Goal: Information Seeking & Learning: Learn about a topic

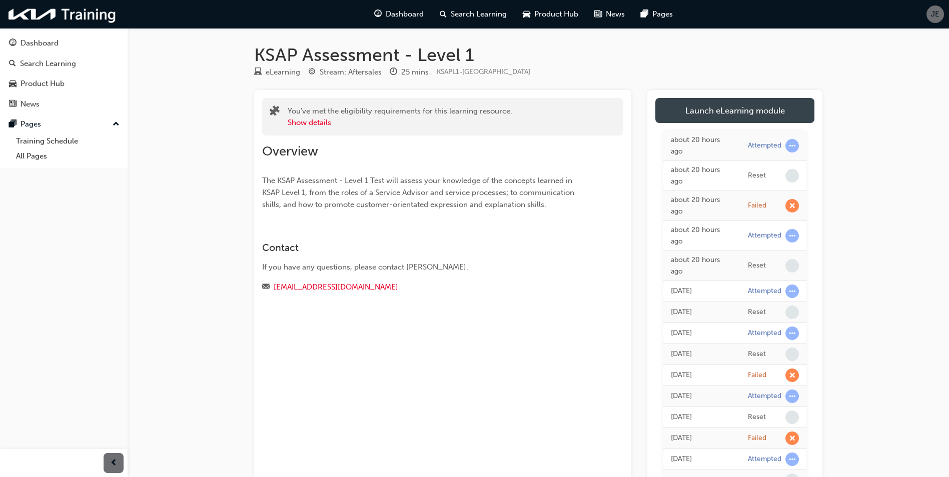
click at [755, 116] on link "Launch eLearning module" at bounding box center [734, 110] width 159 height 25
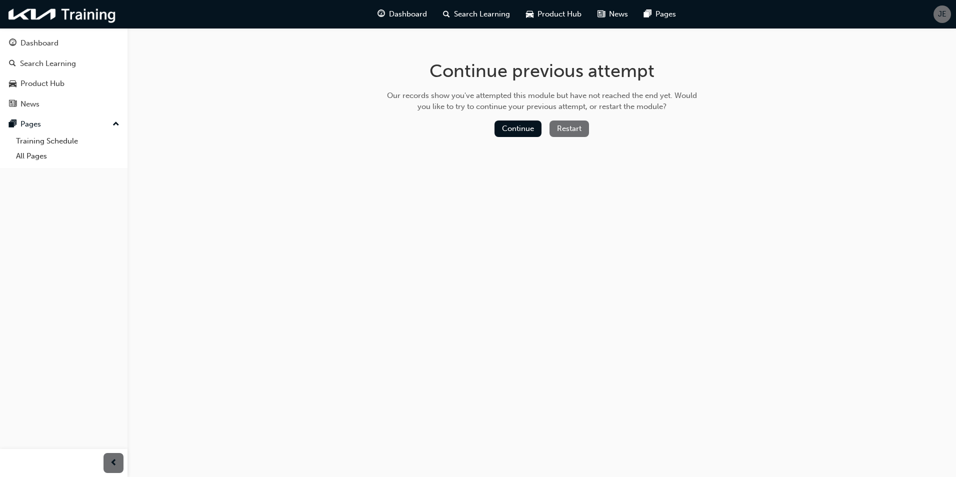
click at [572, 135] on button "Restart" at bounding box center [570, 129] width 40 height 17
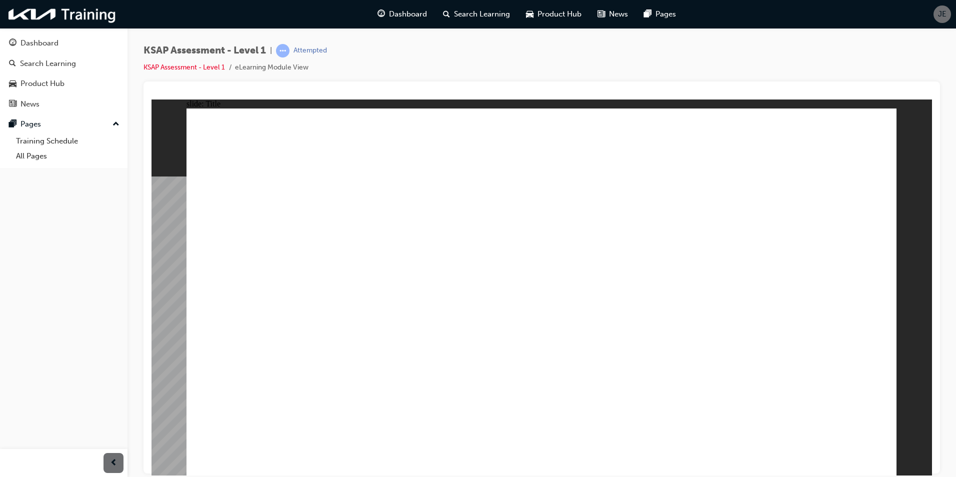
radio input "true"
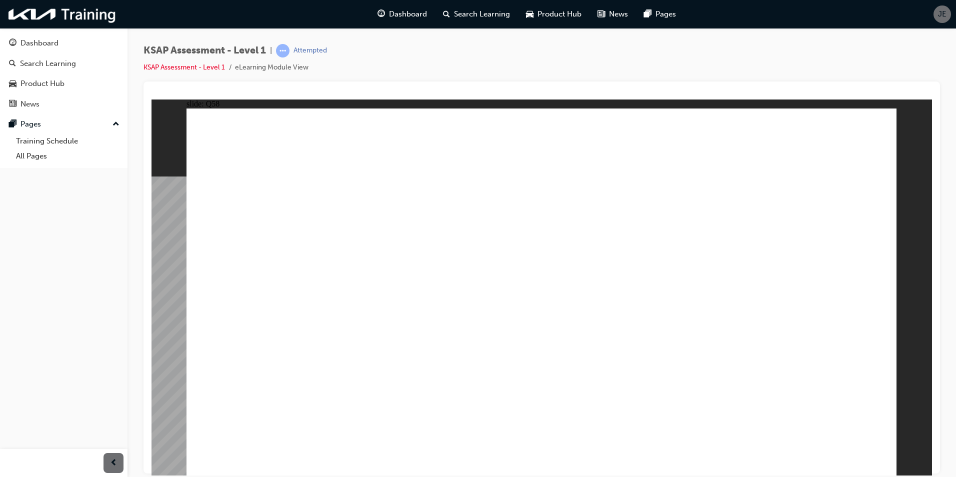
radio input "false"
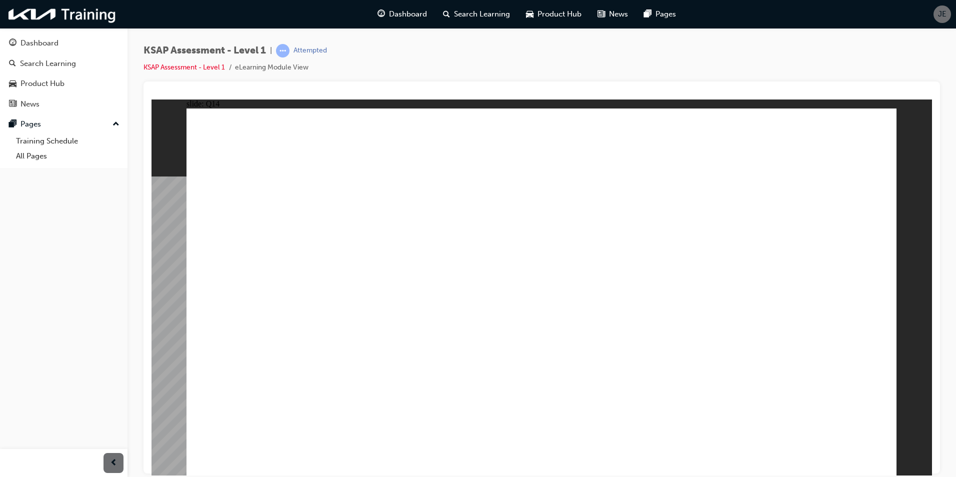
radio input "true"
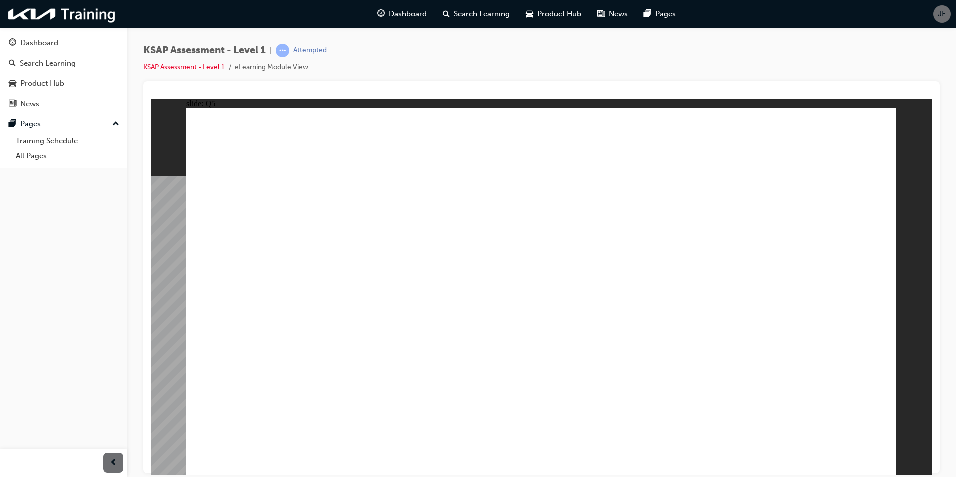
radio input "true"
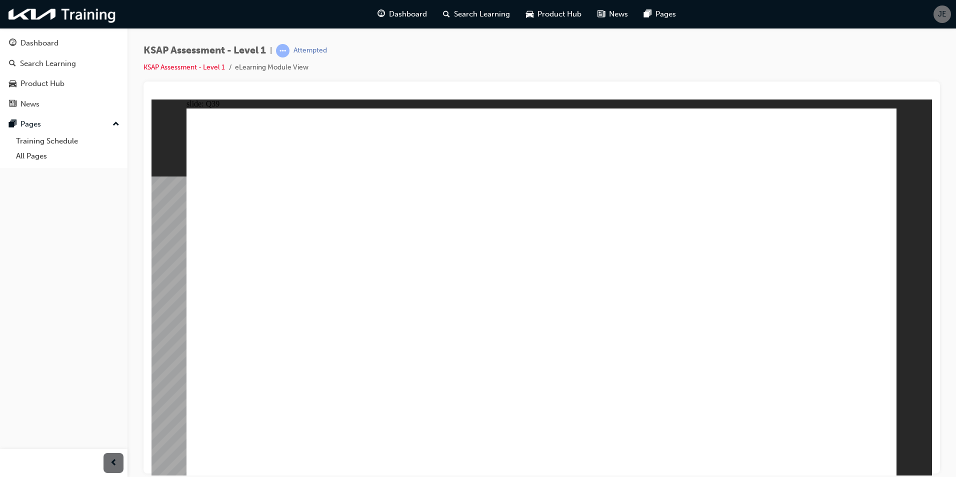
radio input "true"
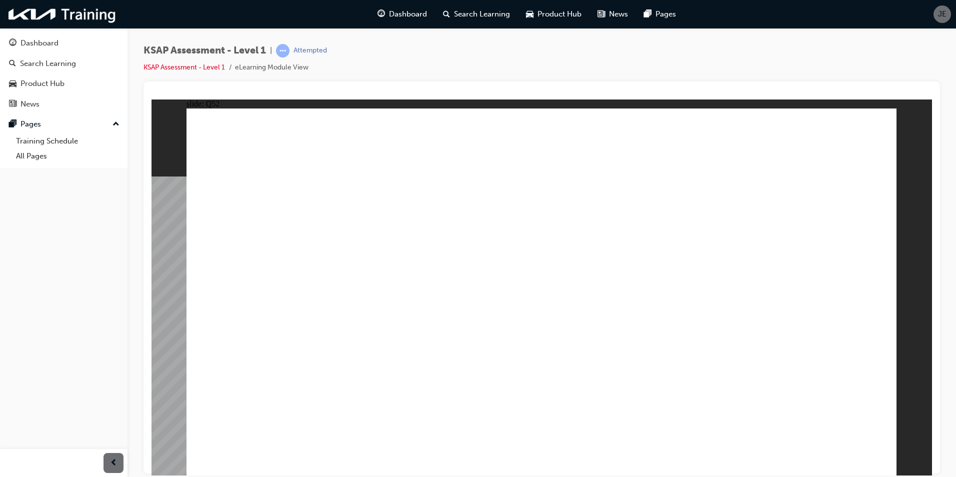
radio input "true"
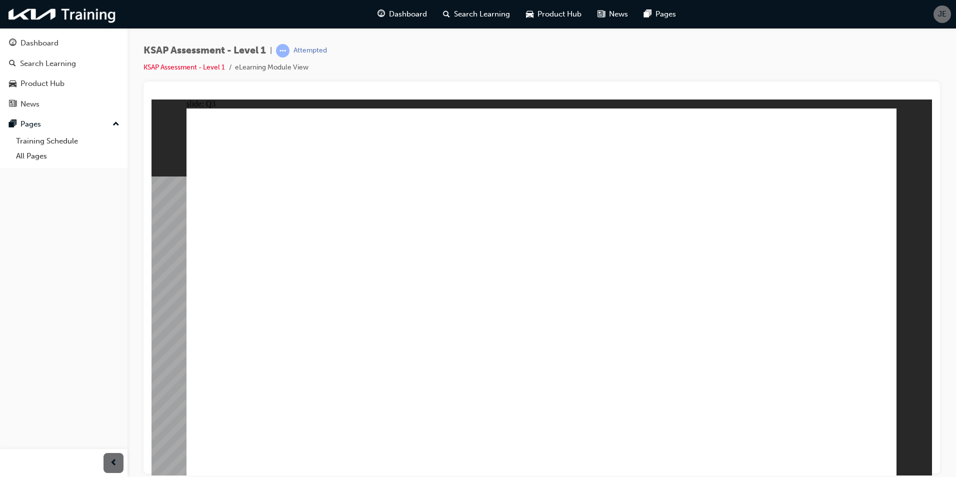
radio input "false"
radio input "true"
drag, startPoint x: 832, startPoint y: 447, endPoint x: 827, endPoint y: 443, distance: 6.4
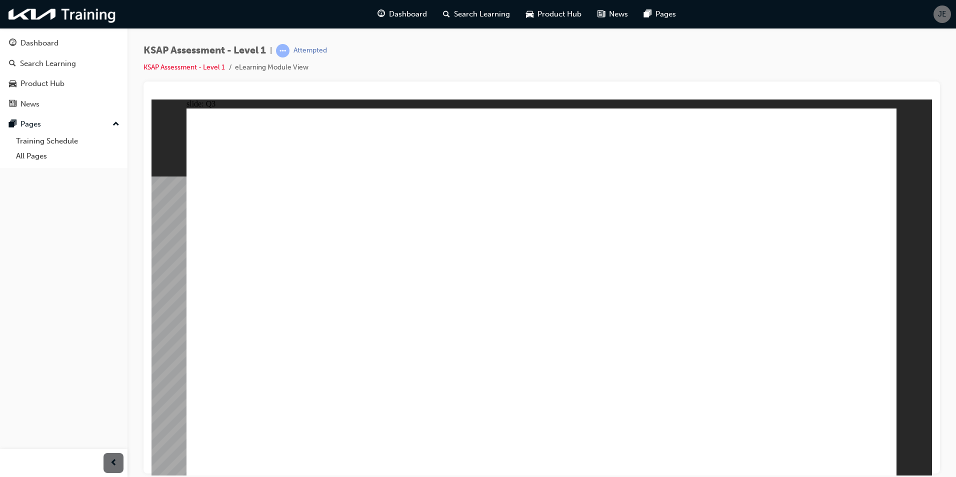
radio input "true"
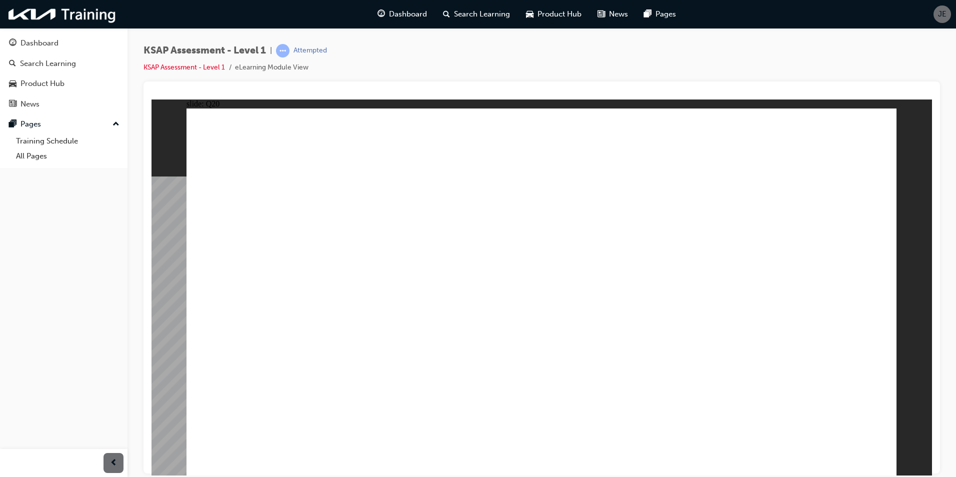
radio input "true"
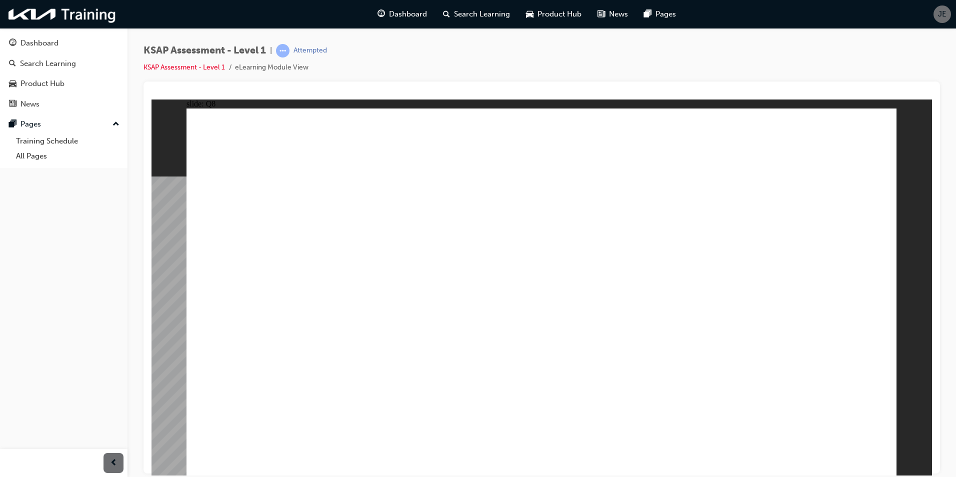
radio input "true"
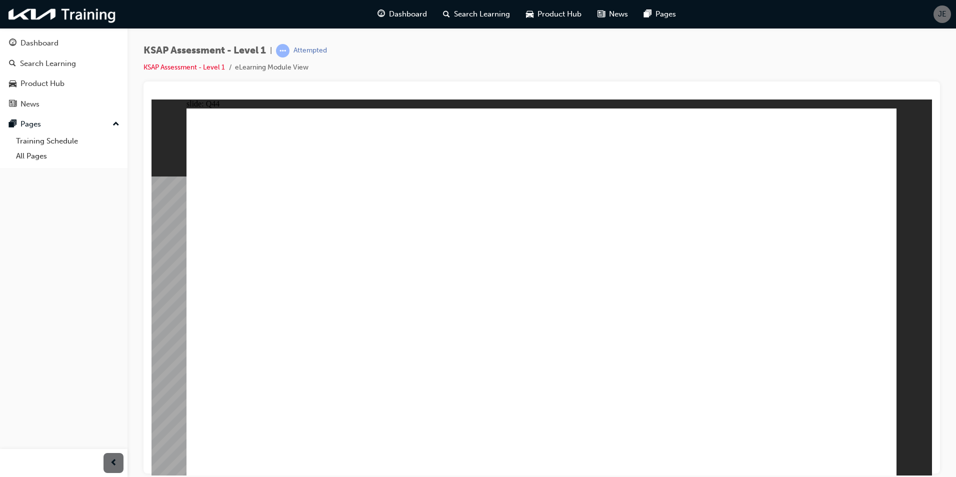
radio input "true"
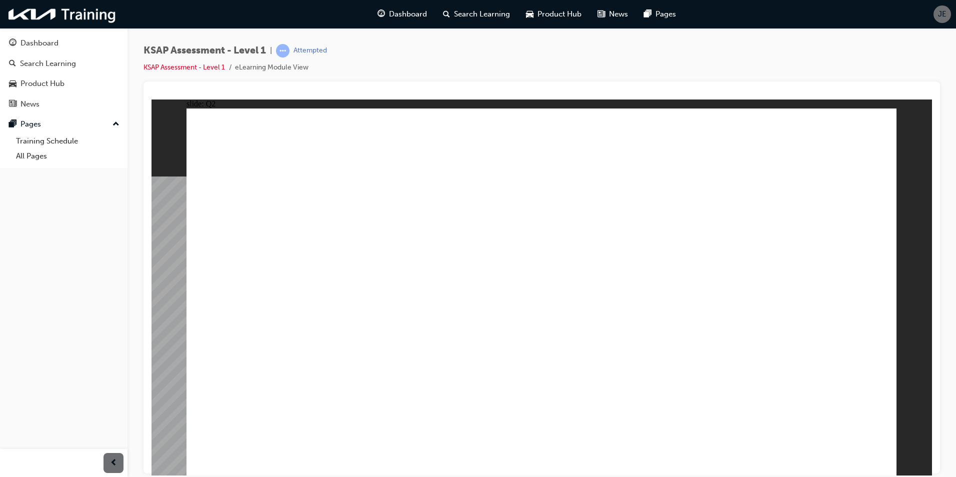
radio input "true"
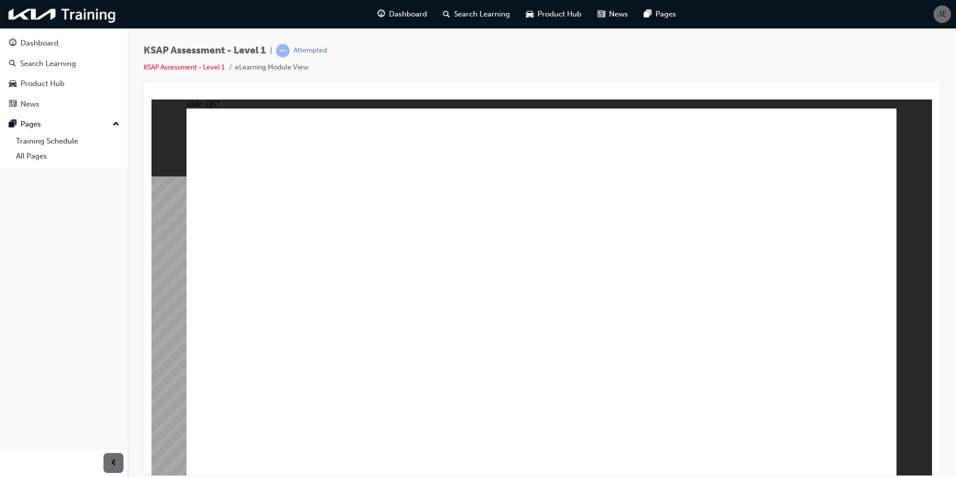
checkbox input "false"
checkbox input "true"
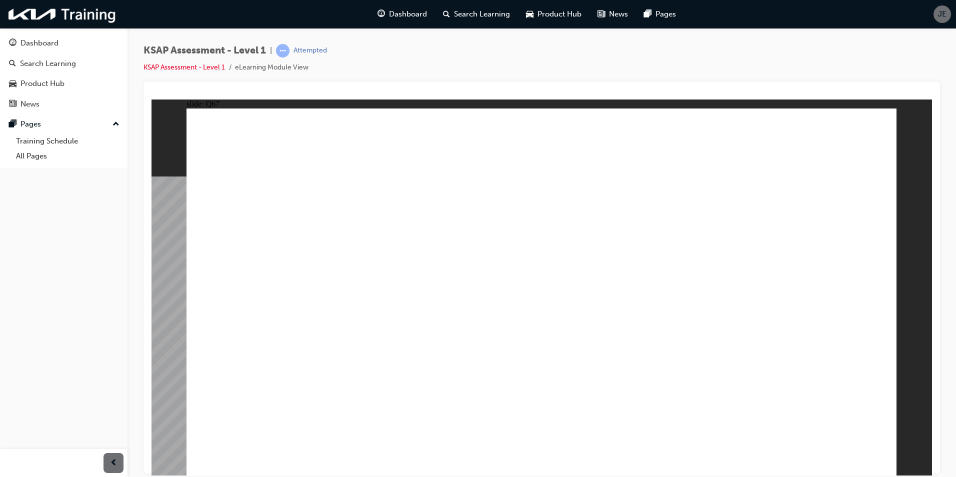
radio input "true"
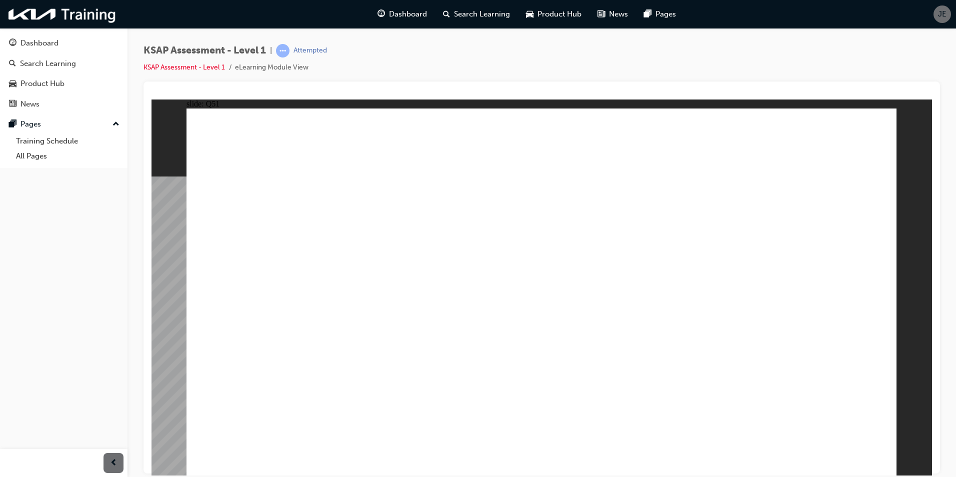
radio input "true"
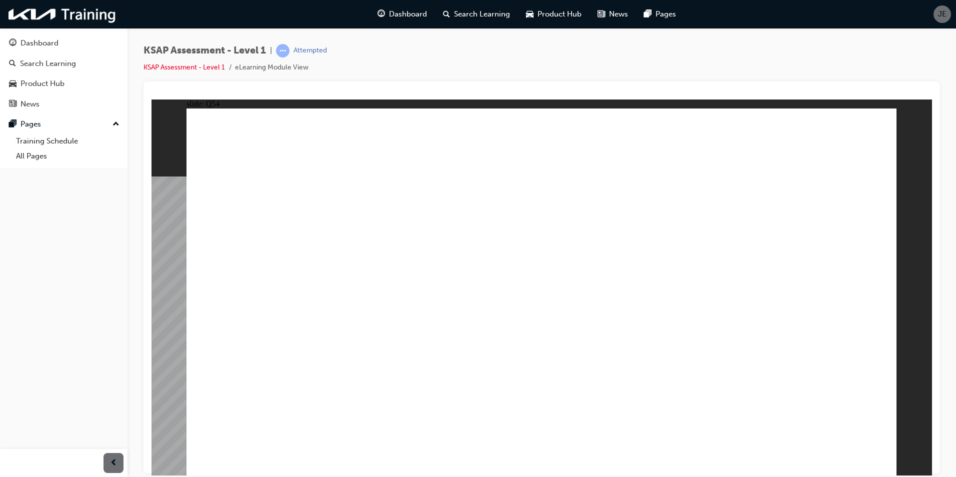
radio input "true"
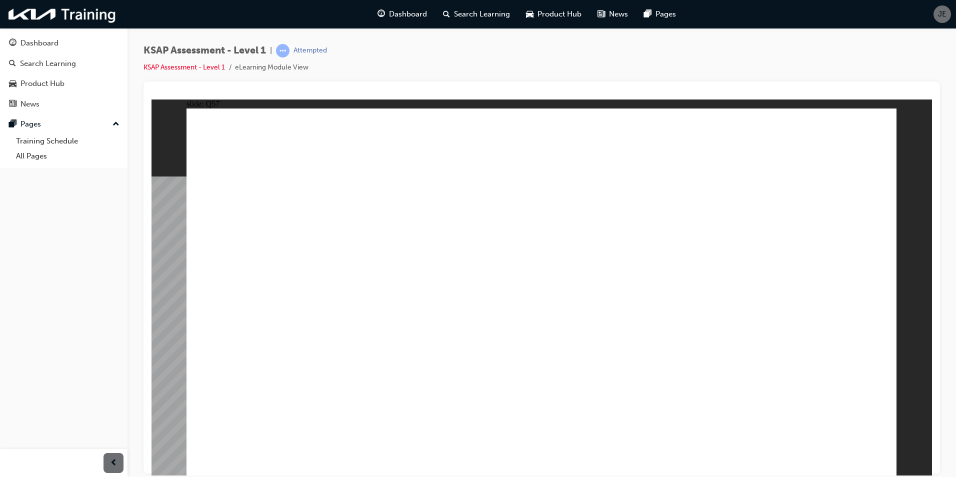
radio input "true"
radio input "false"
radio input "true"
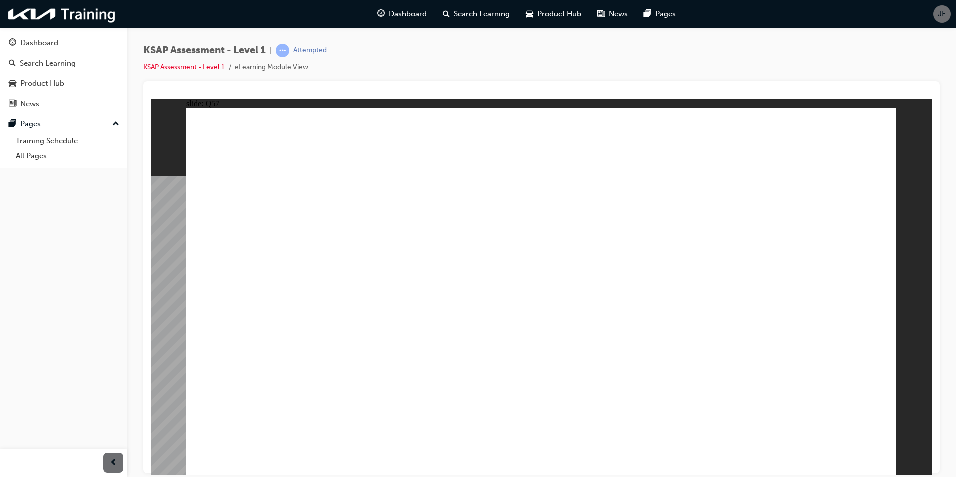
radio input "true"
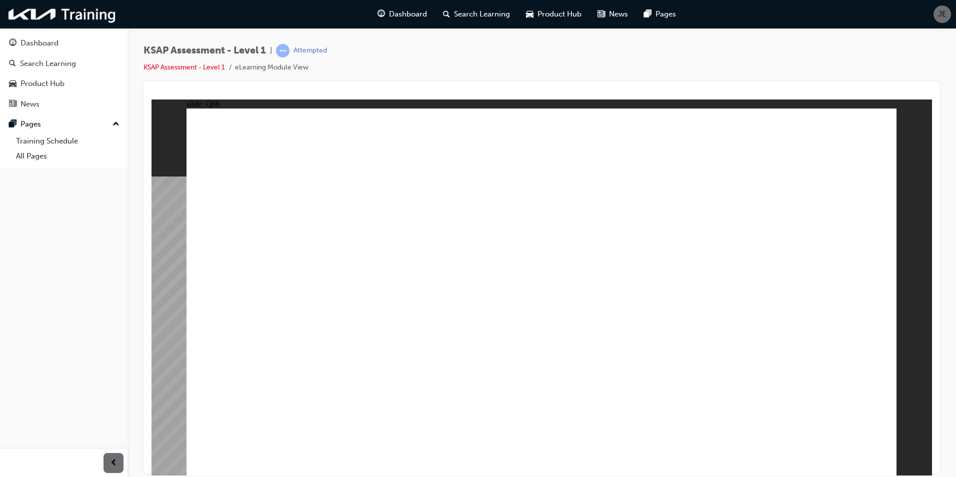
radio input "true"
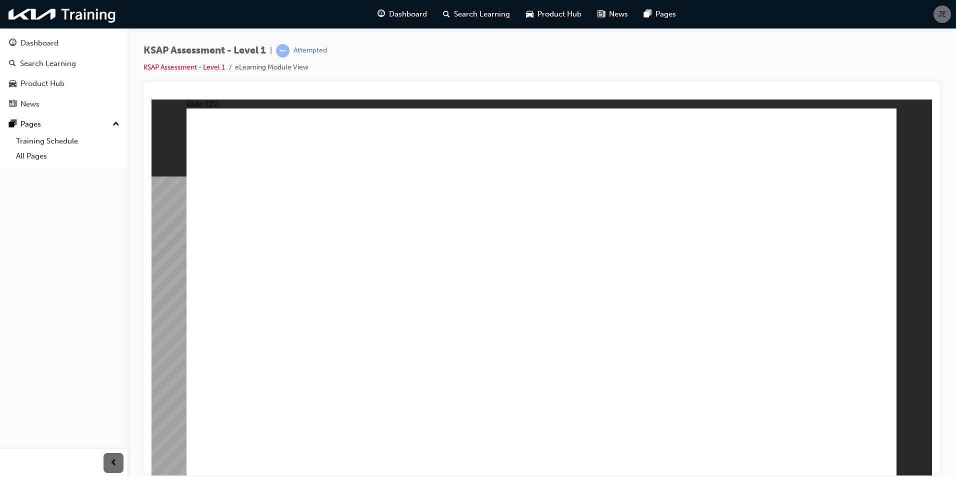
radio input "true"
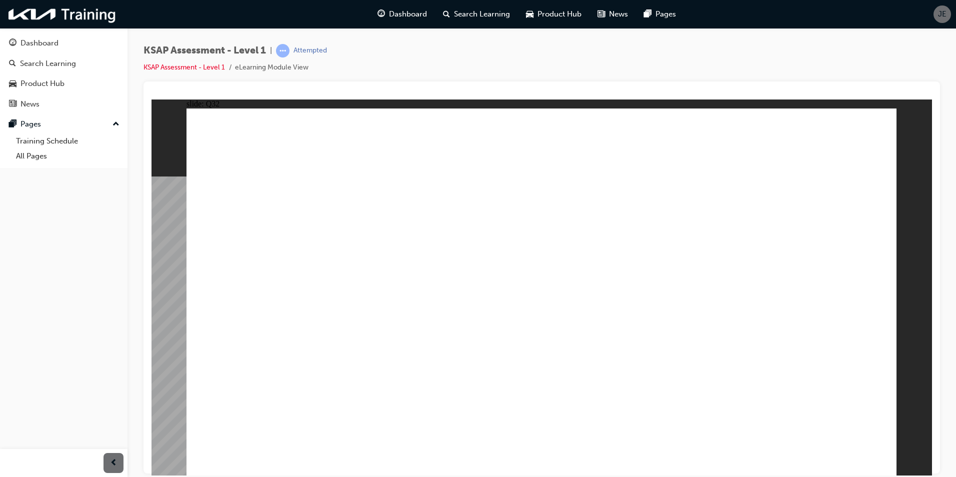
radio input "true"
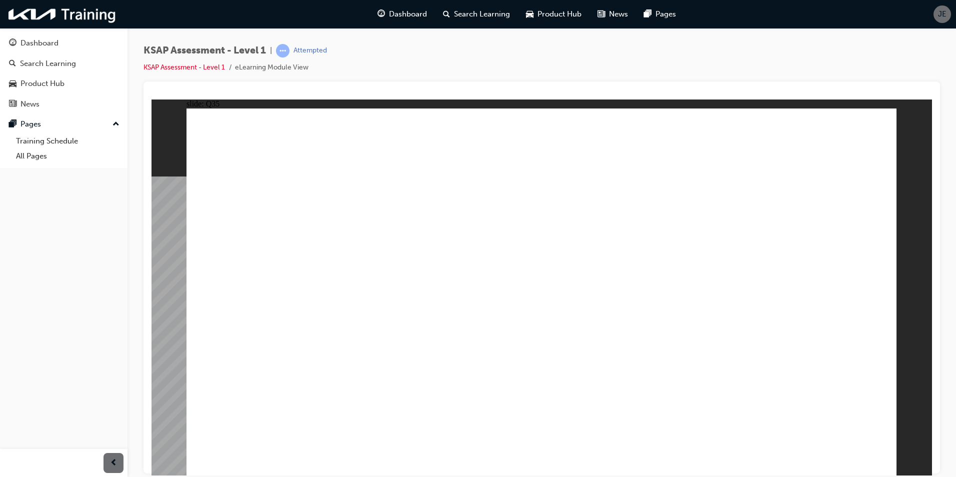
radio input "true"
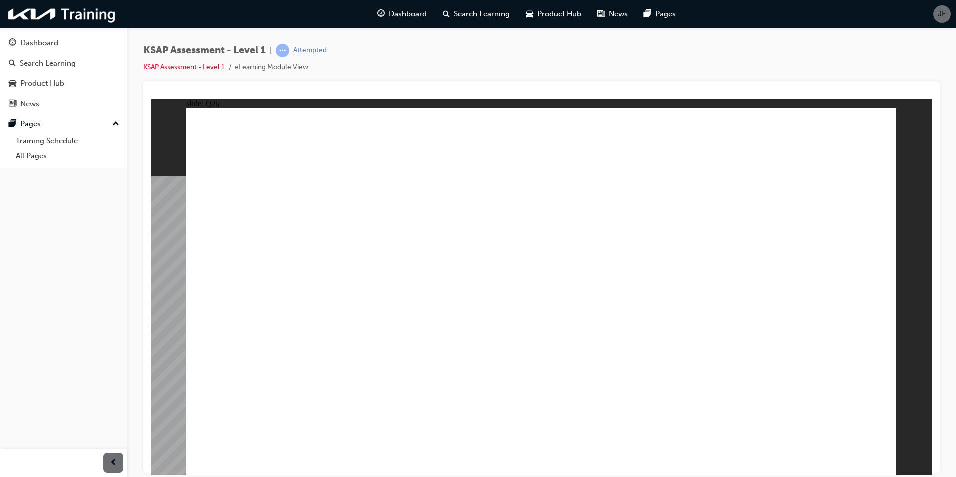
radio input "true"
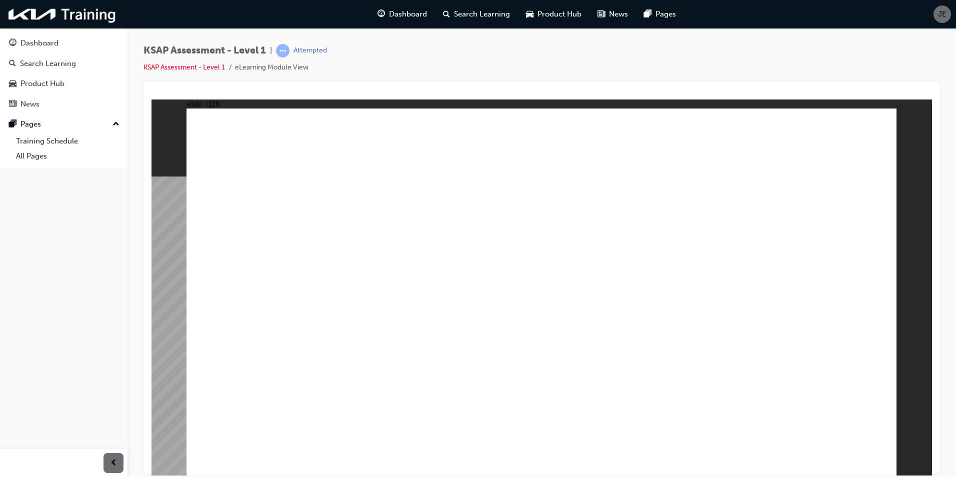
radio input "true"
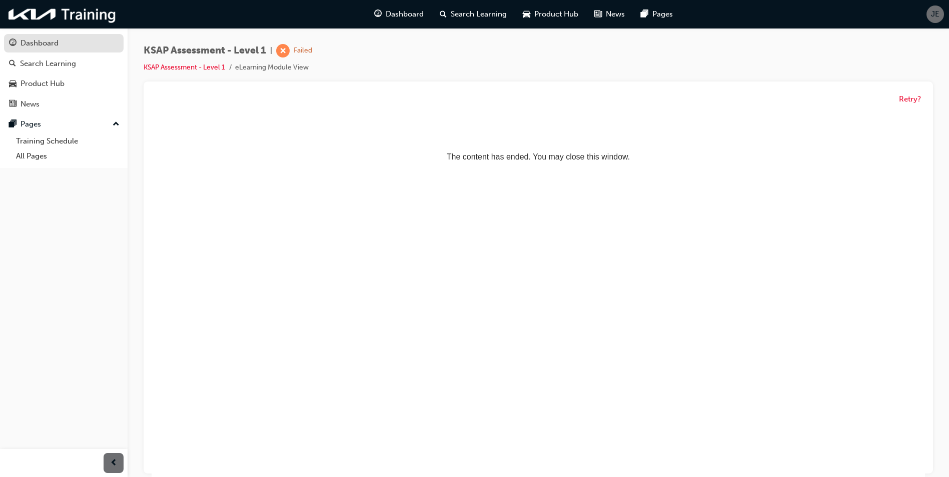
click at [102, 52] on link "Dashboard" at bounding box center [64, 43] width 120 height 19
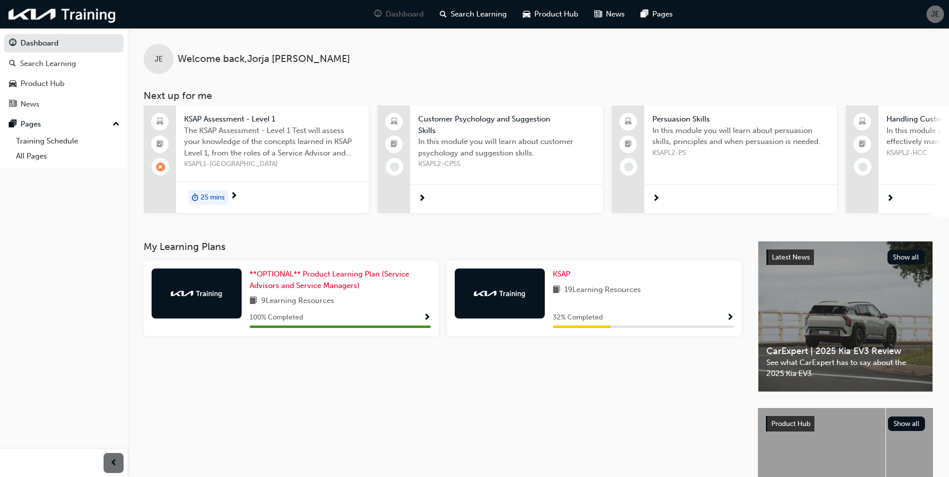
click at [550, 283] on div "KSAP 19 Learning Resources 32 % Completed" at bounding box center [594, 299] width 295 height 76
click at [732, 318] on span "Show Progress" at bounding box center [730, 318] width 8 height 9
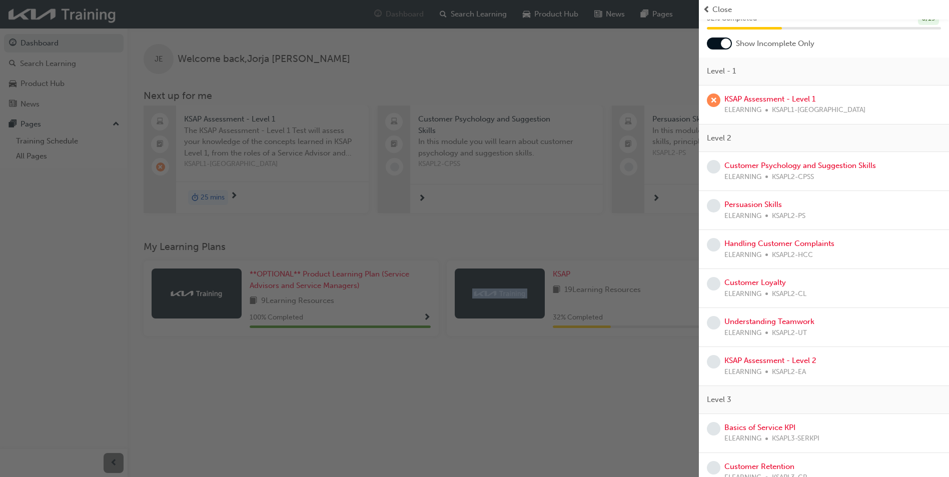
scroll to position [100, 0]
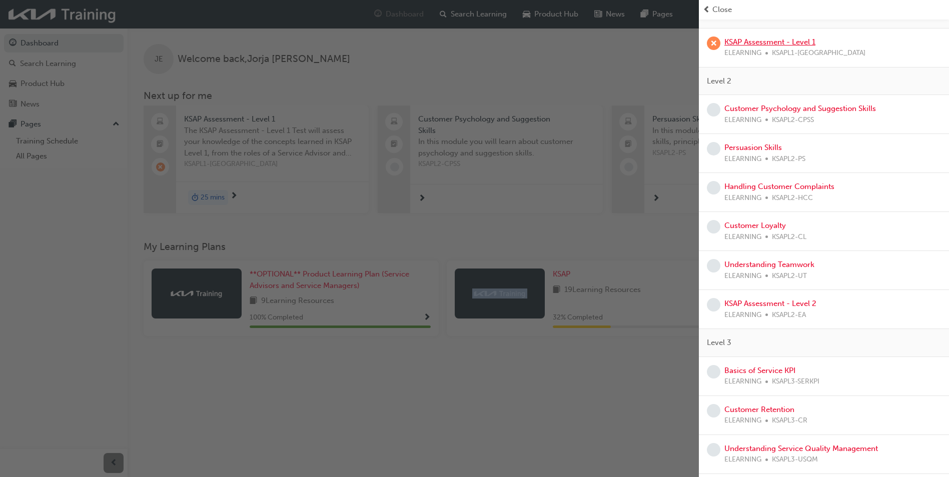
click at [767, 40] on link "KSAP Assessment - Level 1" at bounding box center [769, 42] width 91 height 9
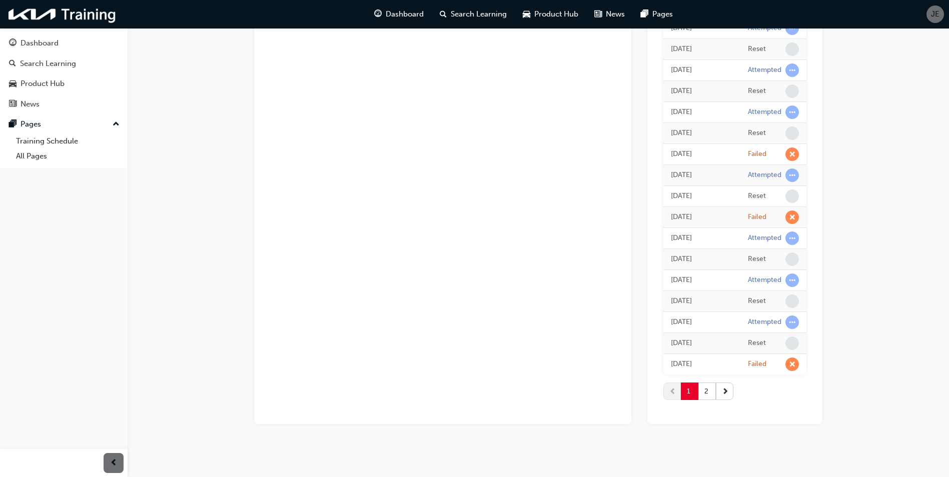
scroll to position [863, 0]
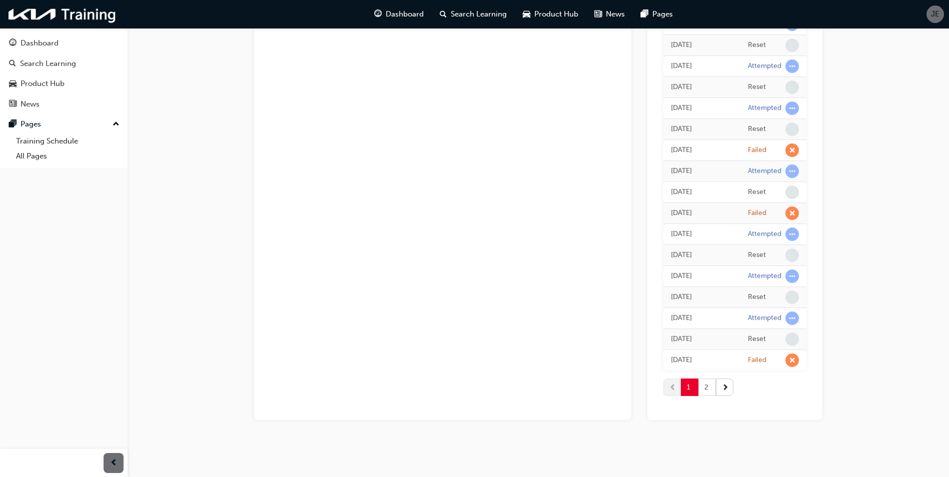
click at [711, 389] on button "2" at bounding box center [707, 388] width 18 height 18
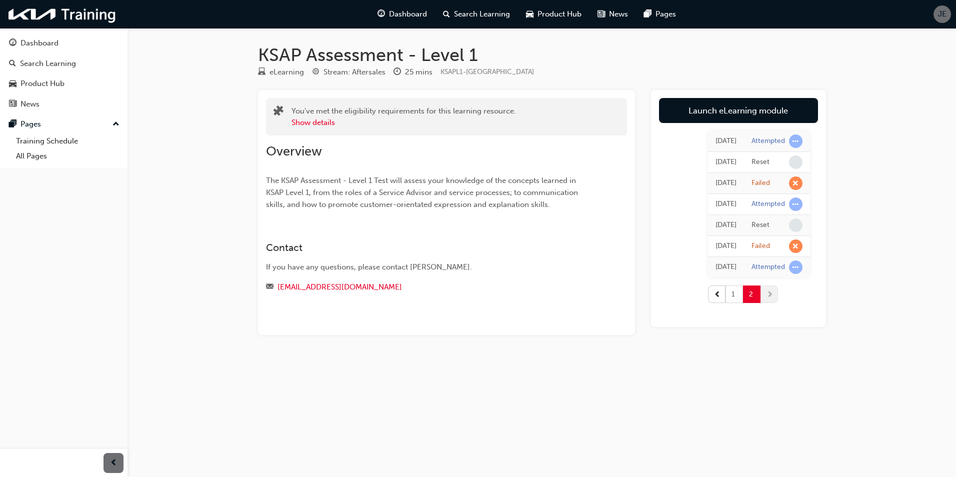
click at [726, 299] on button "1" at bounding box center [735, 295] width 18 height 18
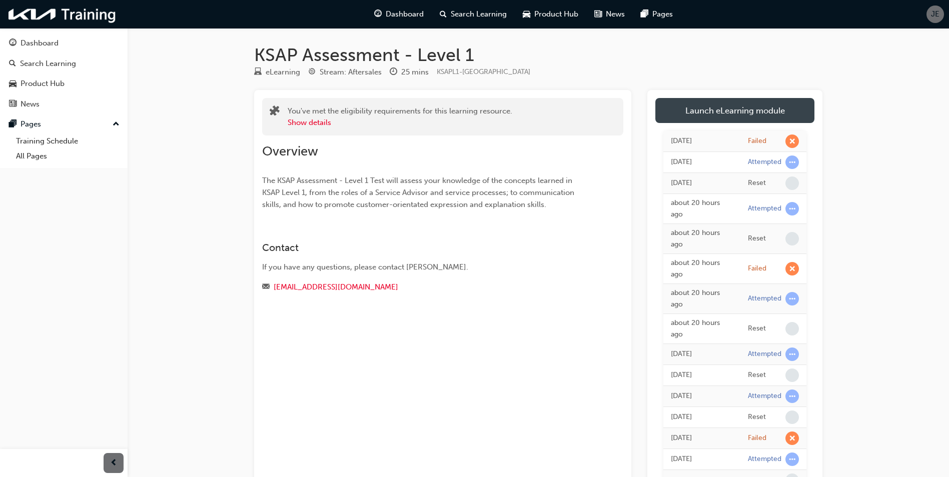
click at [730, 107] on link "Launch eLearning module" at bounding box center [734, 110] width 159 height 25
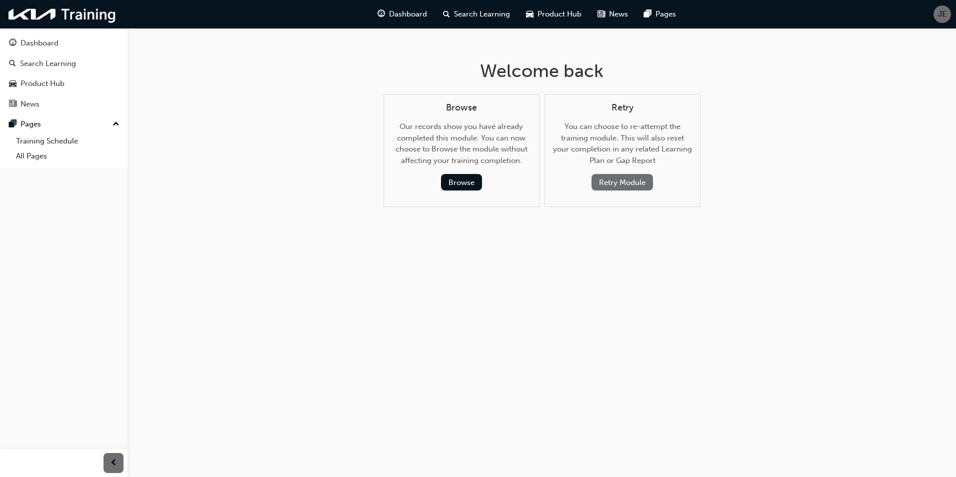
click at [619, 182] on button "Retry Module" at bounding box center [623, 182] width 62 height 17
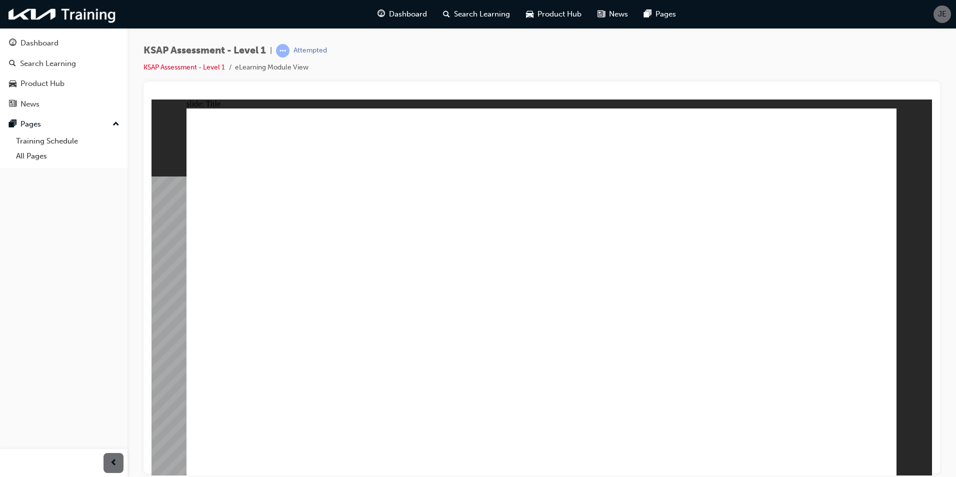
radio input "true"
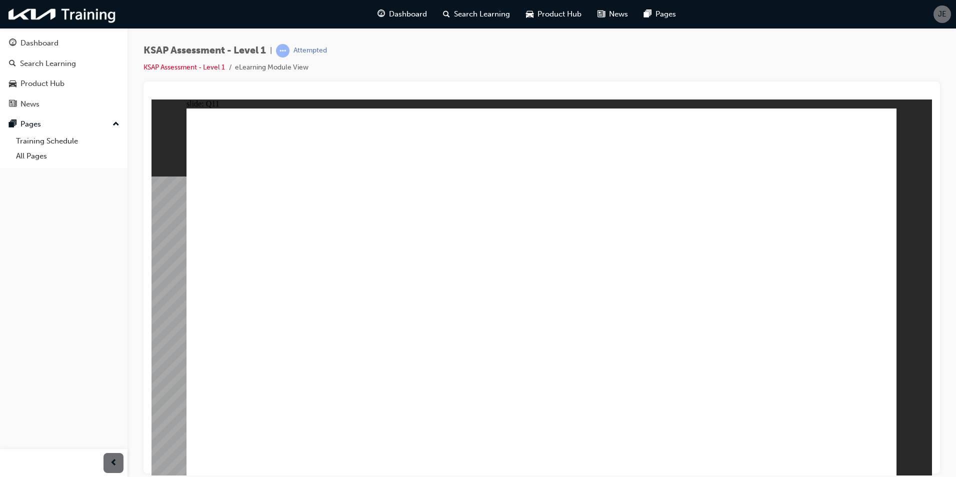
radio input "true"
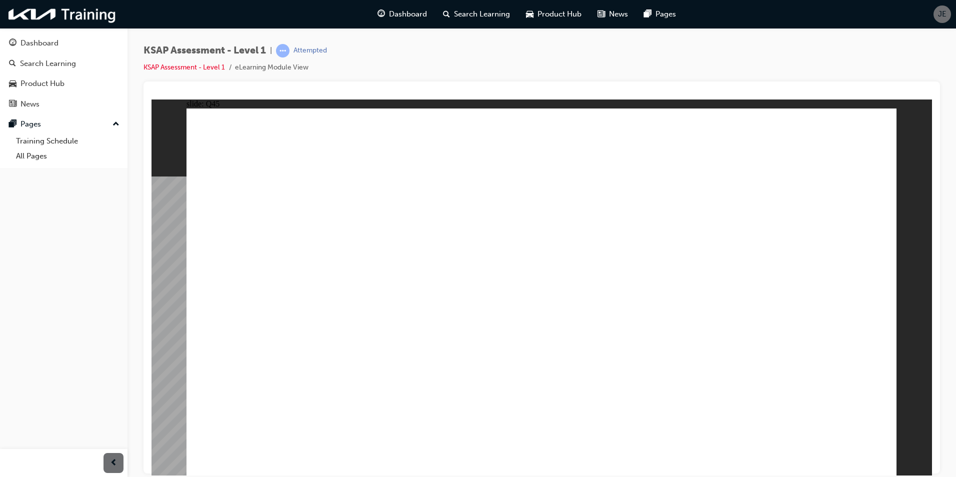
radio input "true"
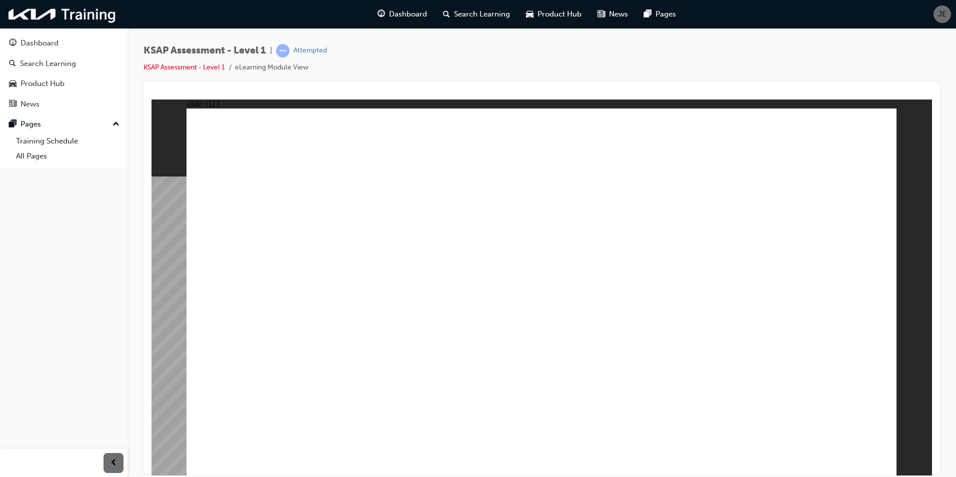
radio input "true"
